Goal: Information Seeking & Learning: Learn about a topic

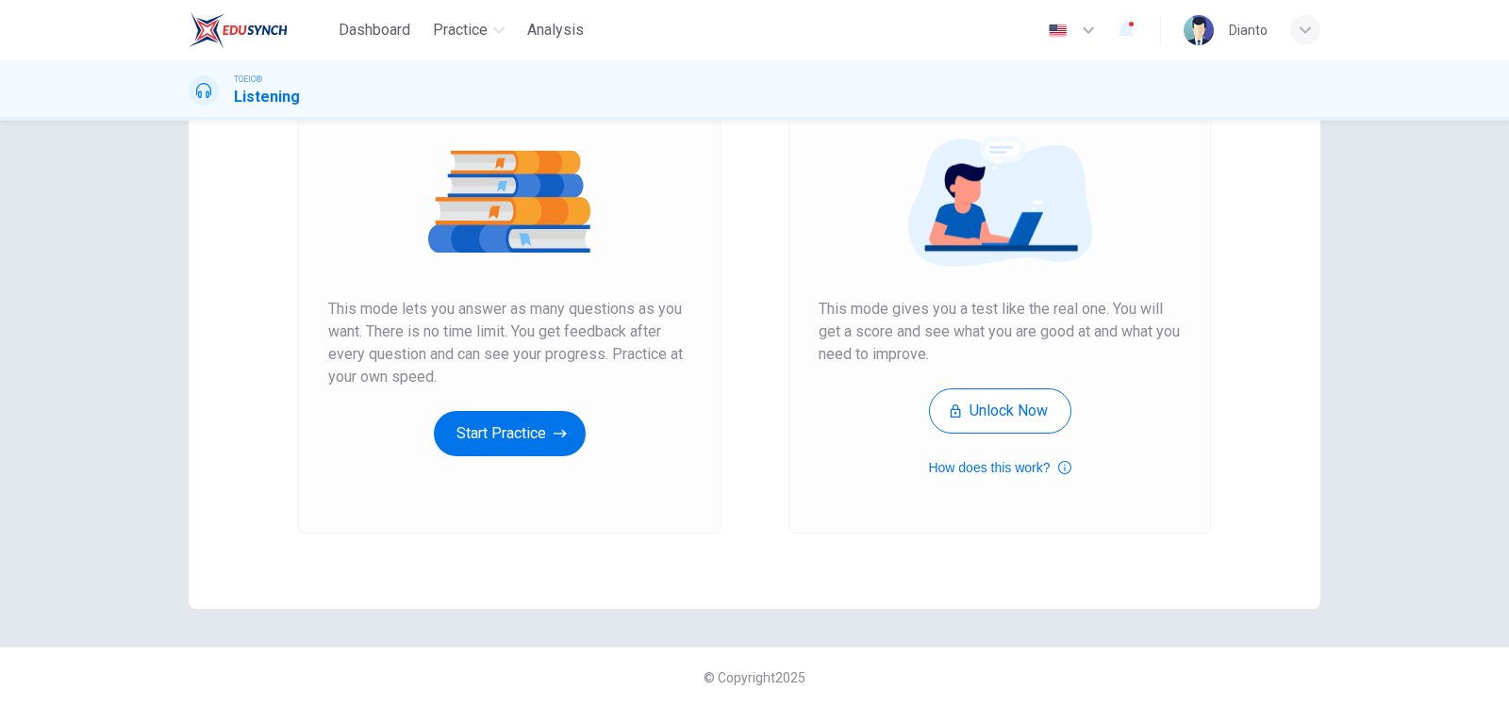
scroll to position [206, 0]
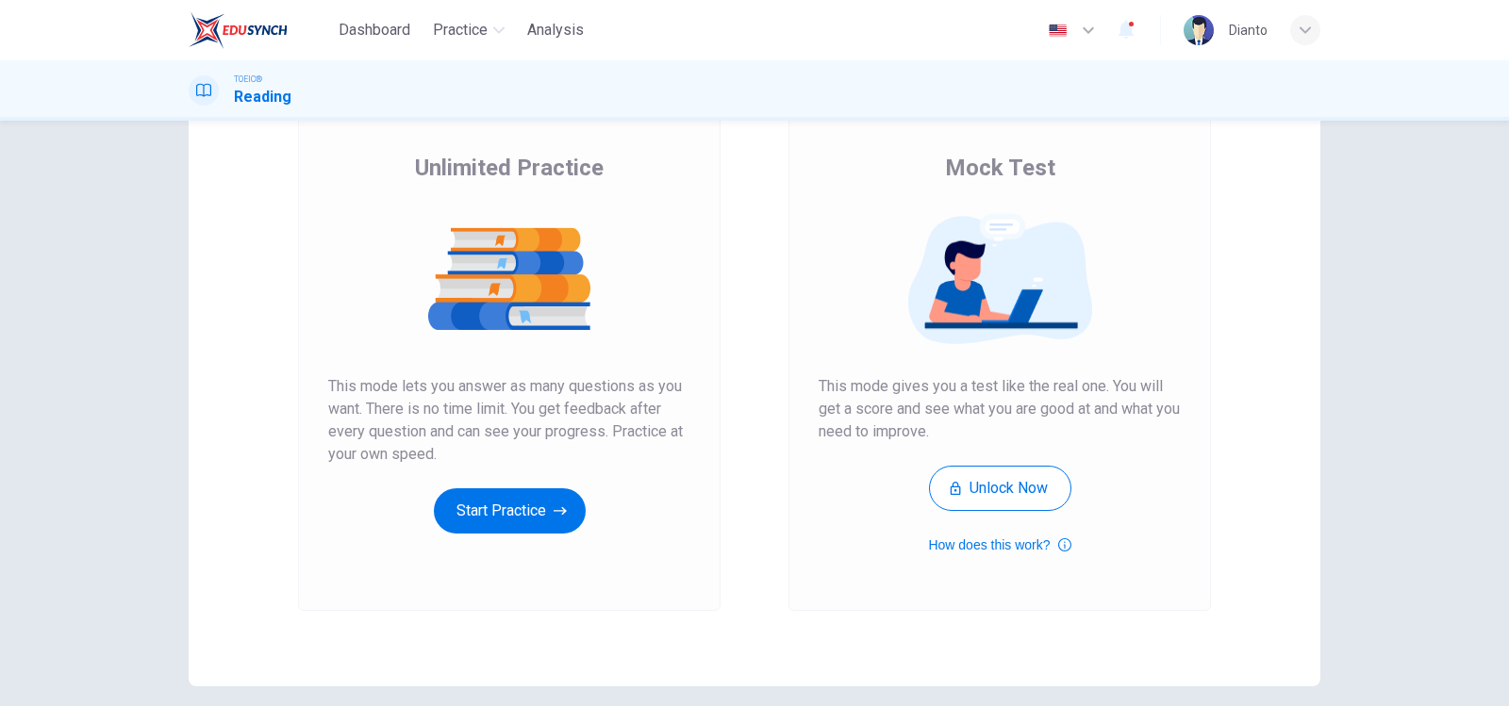
scroll to position [206, 0]
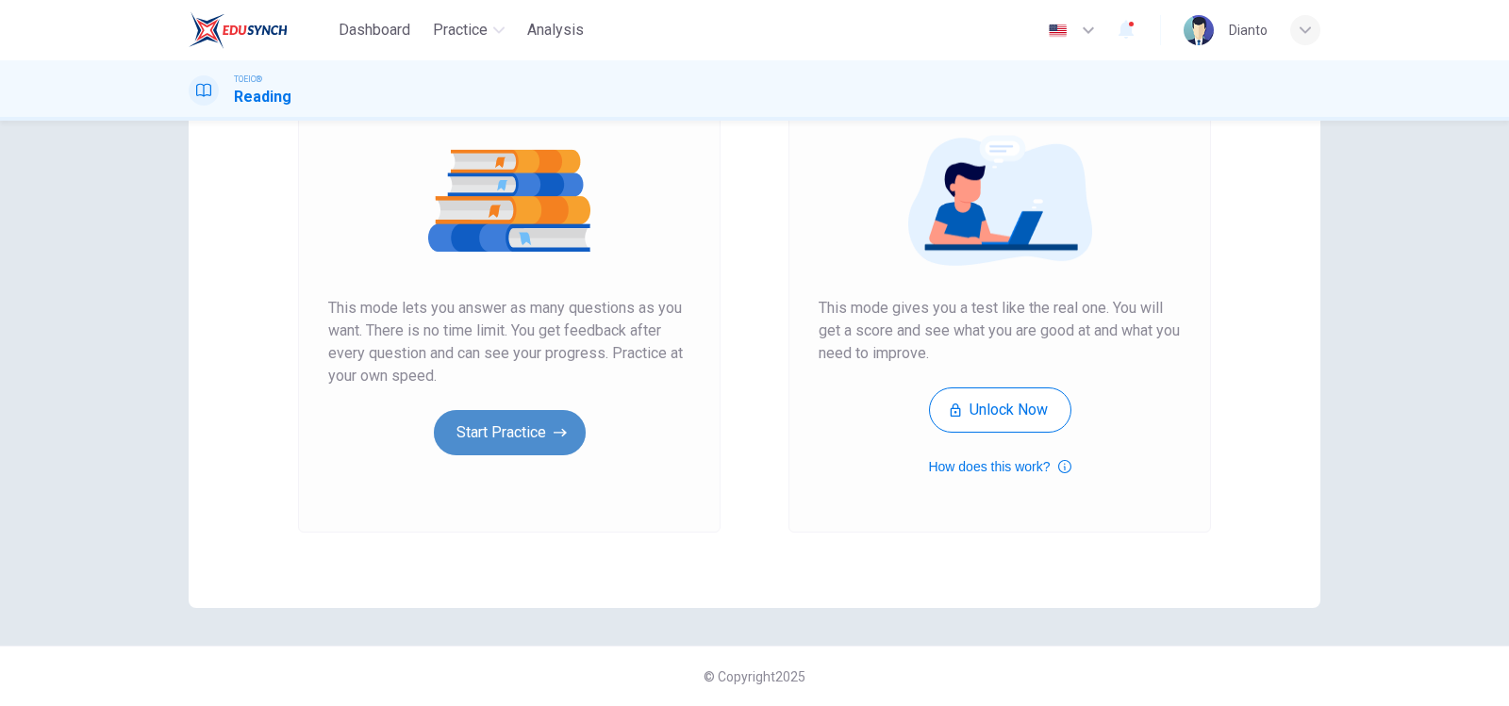
click at [526, 435] on button "Start Practice" at bounding box center [510, 432] width 152 height 45
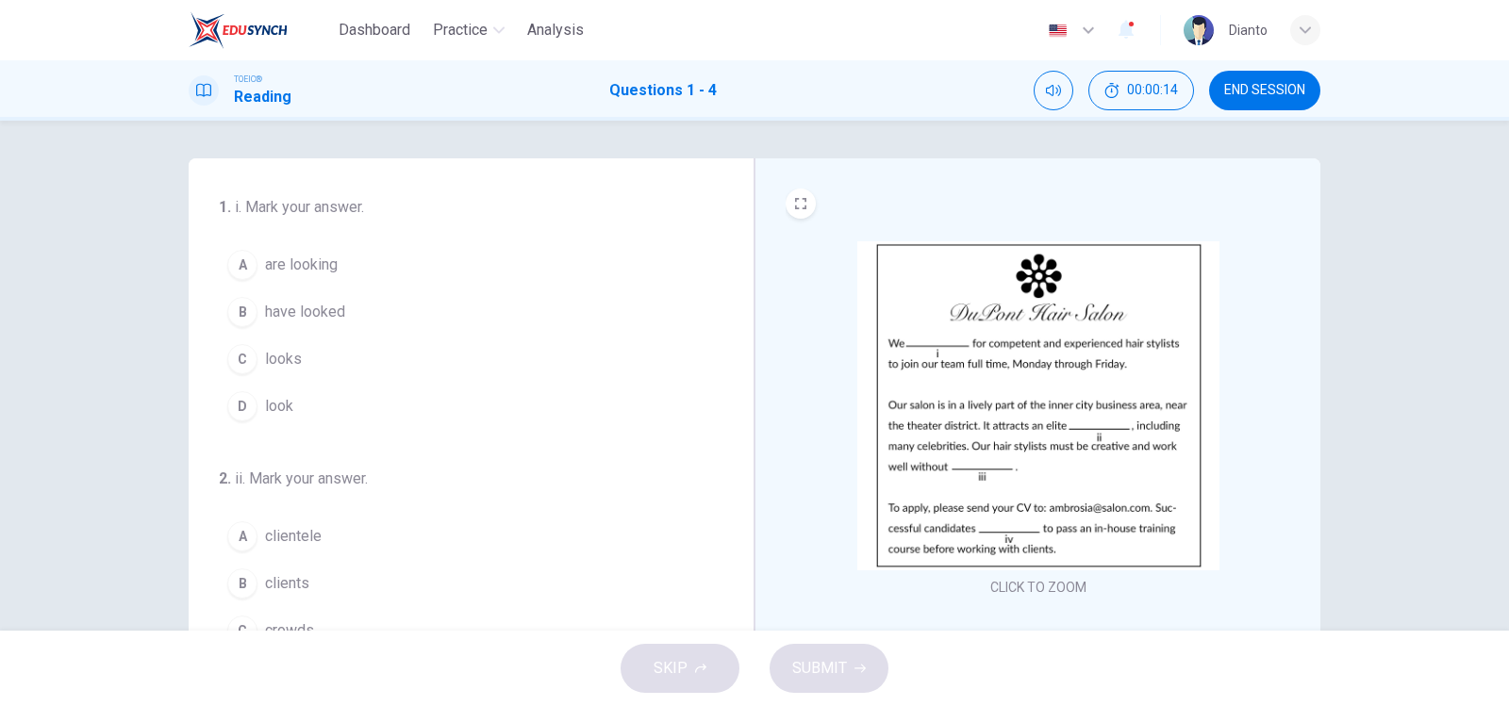
click at [941, 386] on img at bounding box center [1038, 405] width 362 height 329
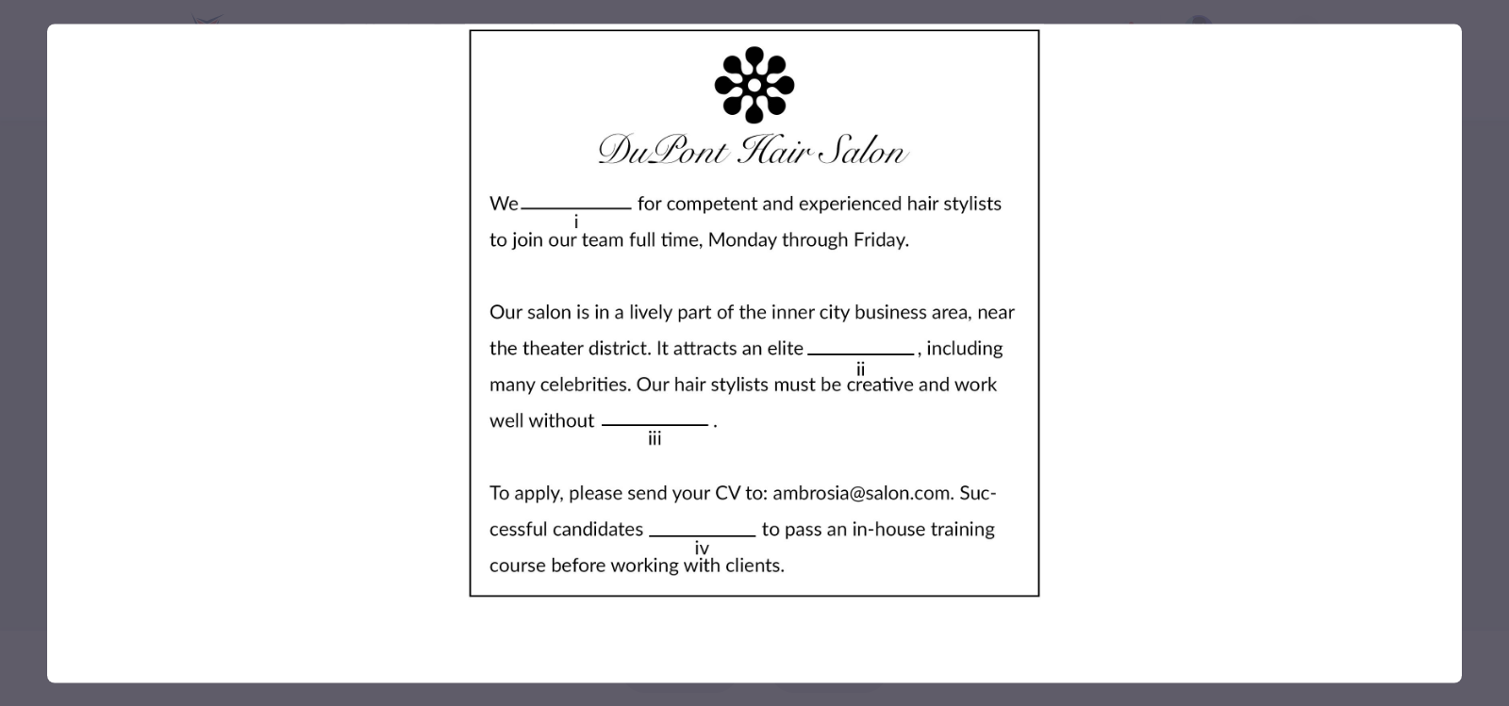
click at [1339, 520] on img at bounding box center [754, 313] width 1414 height 579
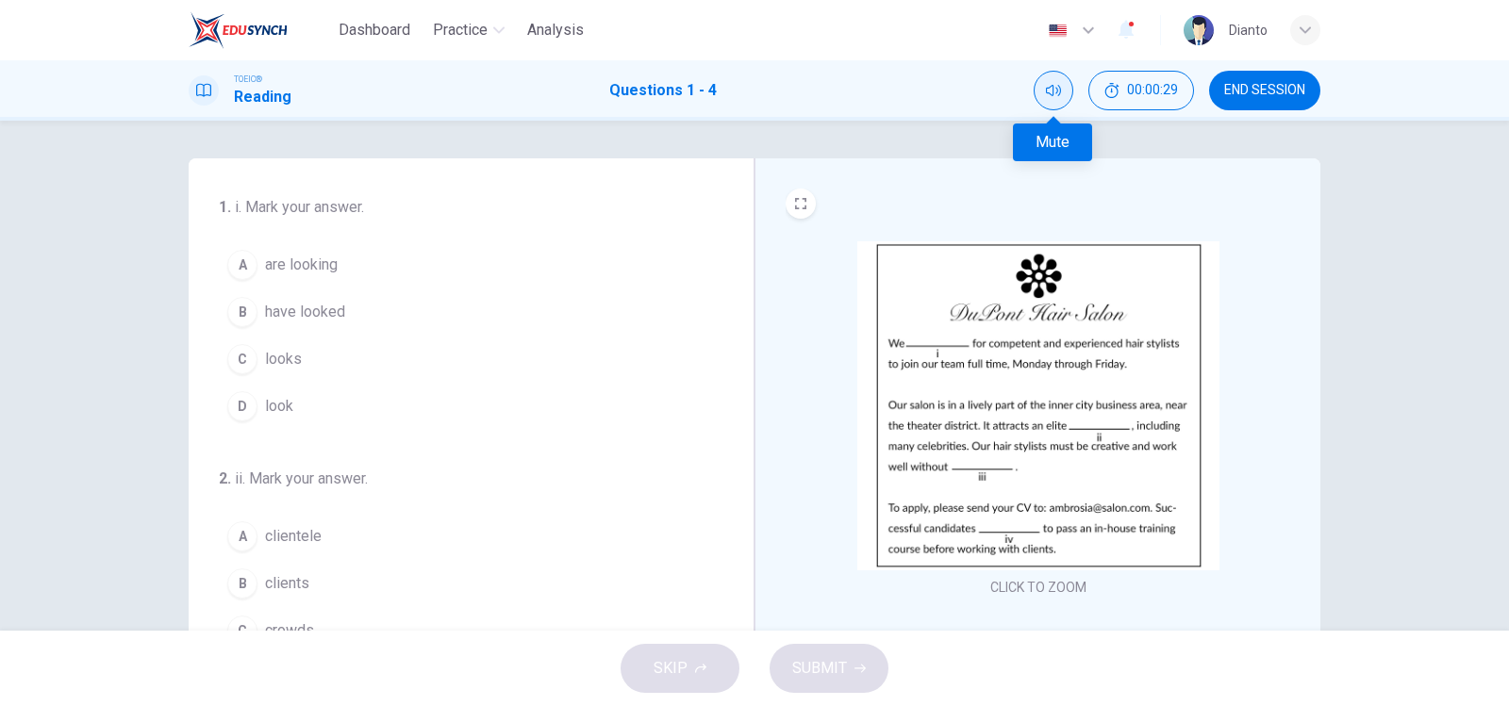
click at [1052, 92] on icon "Mute" at bounding box center [1053, 90] width 15 height 11
click at [1057, 91] on icon "Unmute" at bounding box center [1053, 90] width 15 height 11
drag, startPoint x: 243, startPoint y: 103, endPoint x: 385, endPoint y: 124, distance: 143.1
click at [385, 124] on div "Dashboard Practice Analysis English en ​ Dianto TOEIC® Reading Questions 1 - 4 …" at bounding box center [754, 353] width 1509 height 706
click at [1245, 86] on span "END SESSION" at bounding box center [1264, 90] width 81 height 15
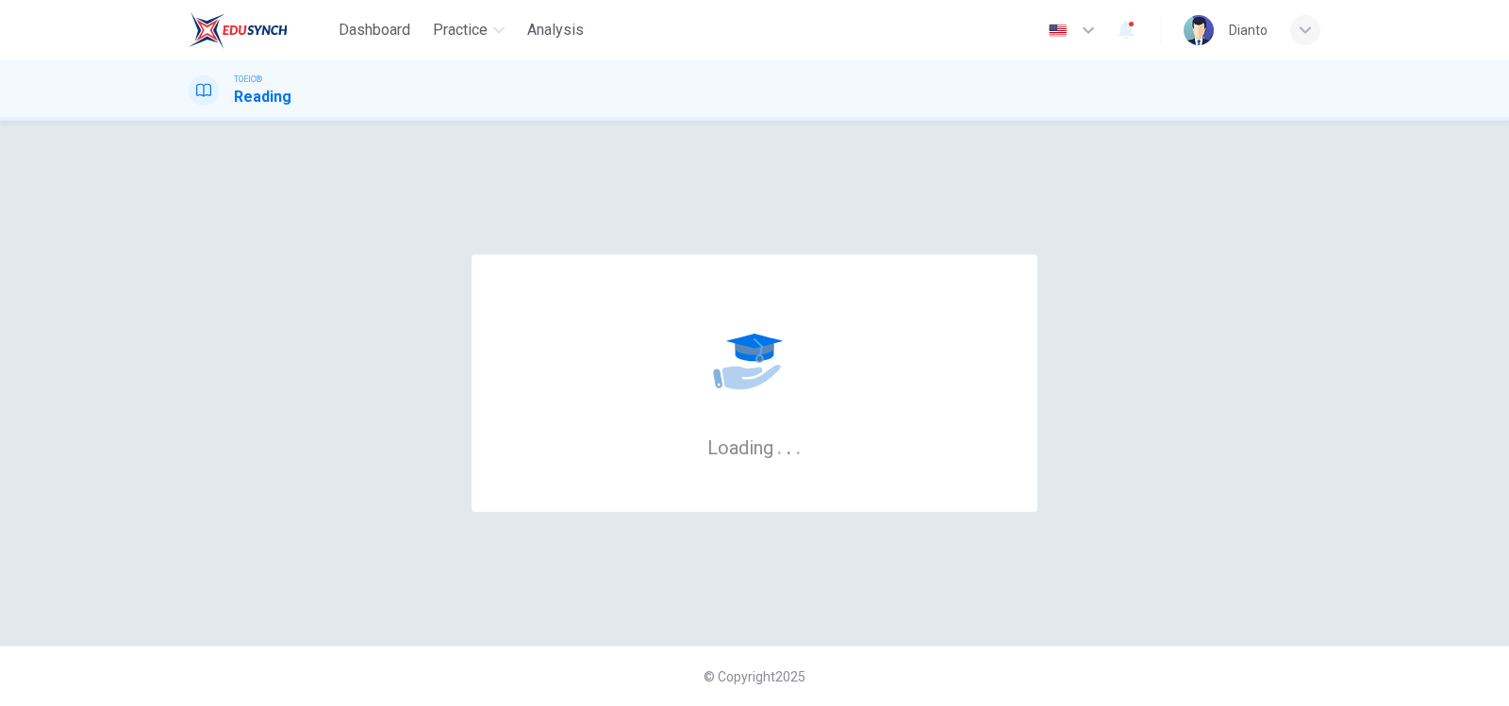
click at [1300, 377] on div "Loading . . ." at bounding box center [754, 383] width 1131 height 450
click at [1243, 480] on div "Loading . . ." at bounding box center [754, 383] width 1131 height 450
